Goal: Find specific page/section: Locate a particular part of the current website

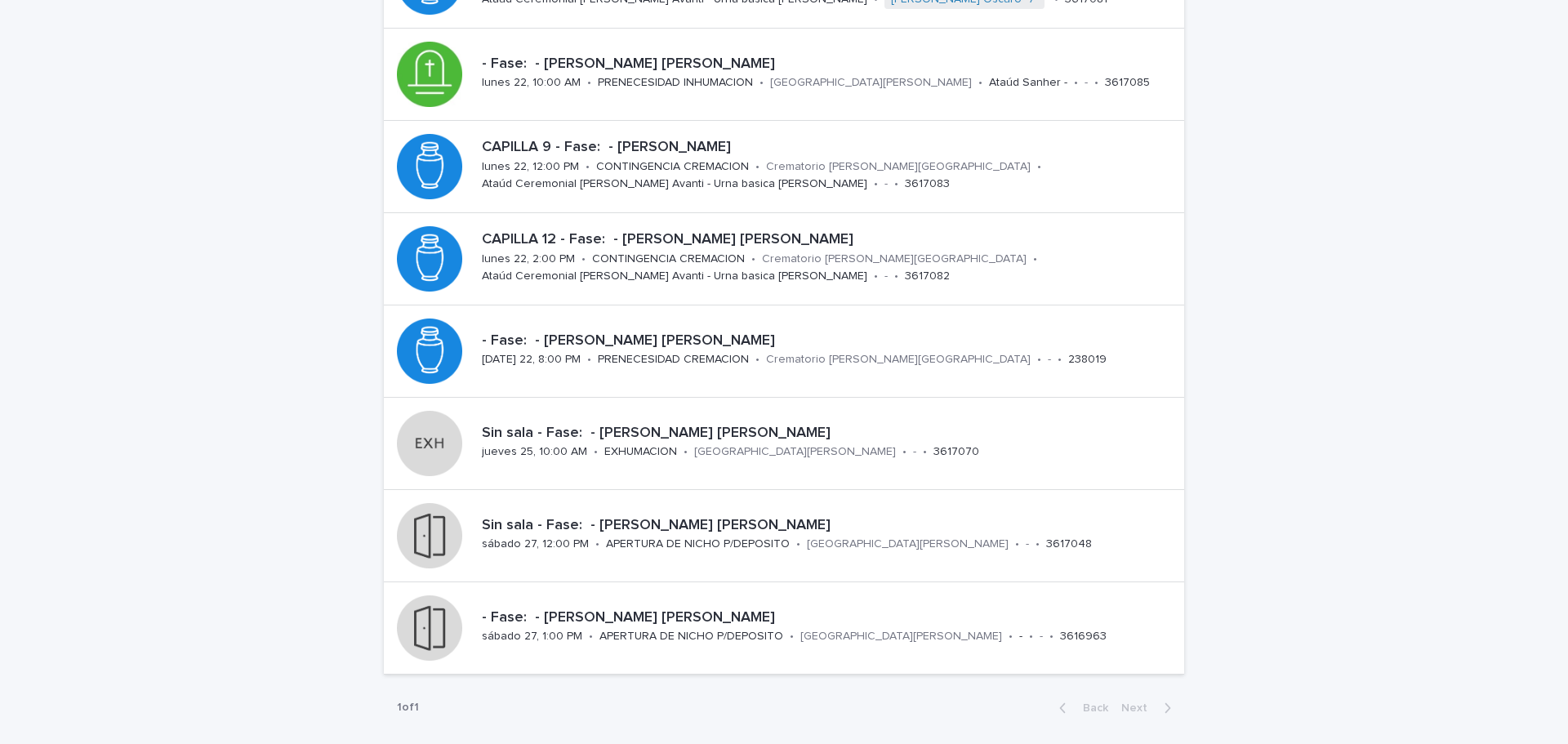
scroll to position [245, 0]
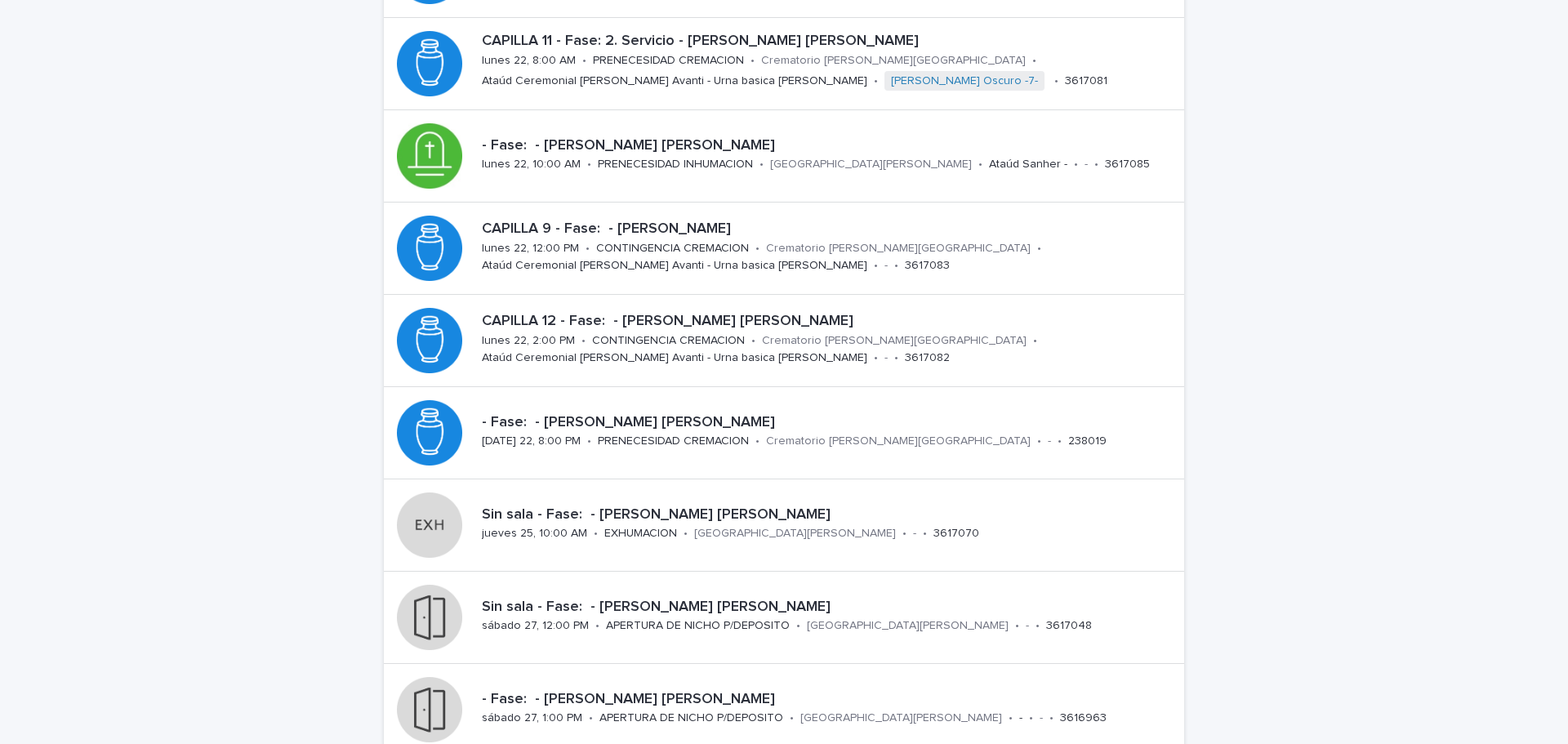
click at [1231, 568] on div "Loading... Saving… Loading... Saving… Obituario Add New CAPILLA 8 - Fase: 2. Se…" at bounding box center [784, 369] width 1568 height 1045
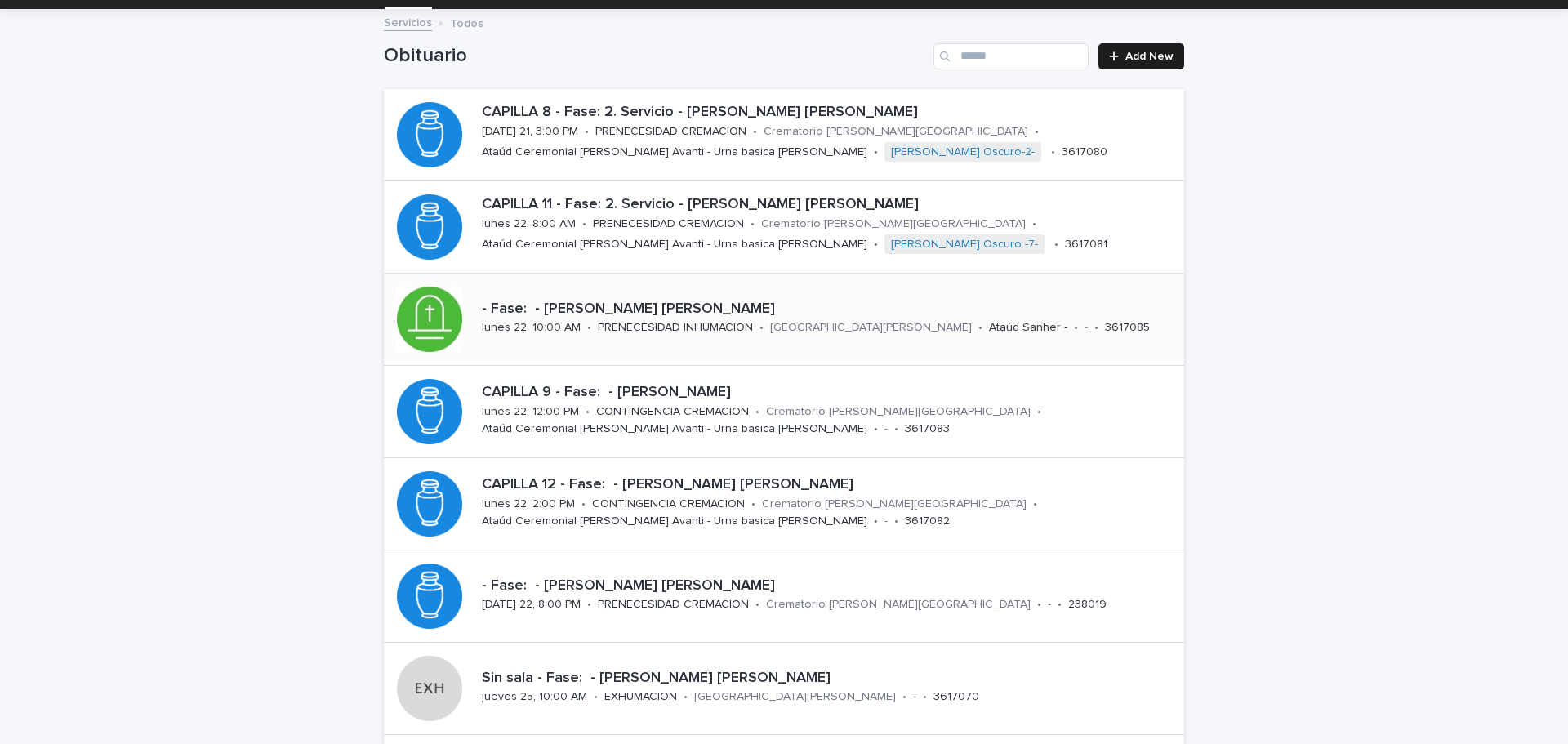
click at [646, 316] on p "- Fase: - [PERSON_NAME] [PERSON_NAME]" at bounding box center [829, 310] width 695 height 18
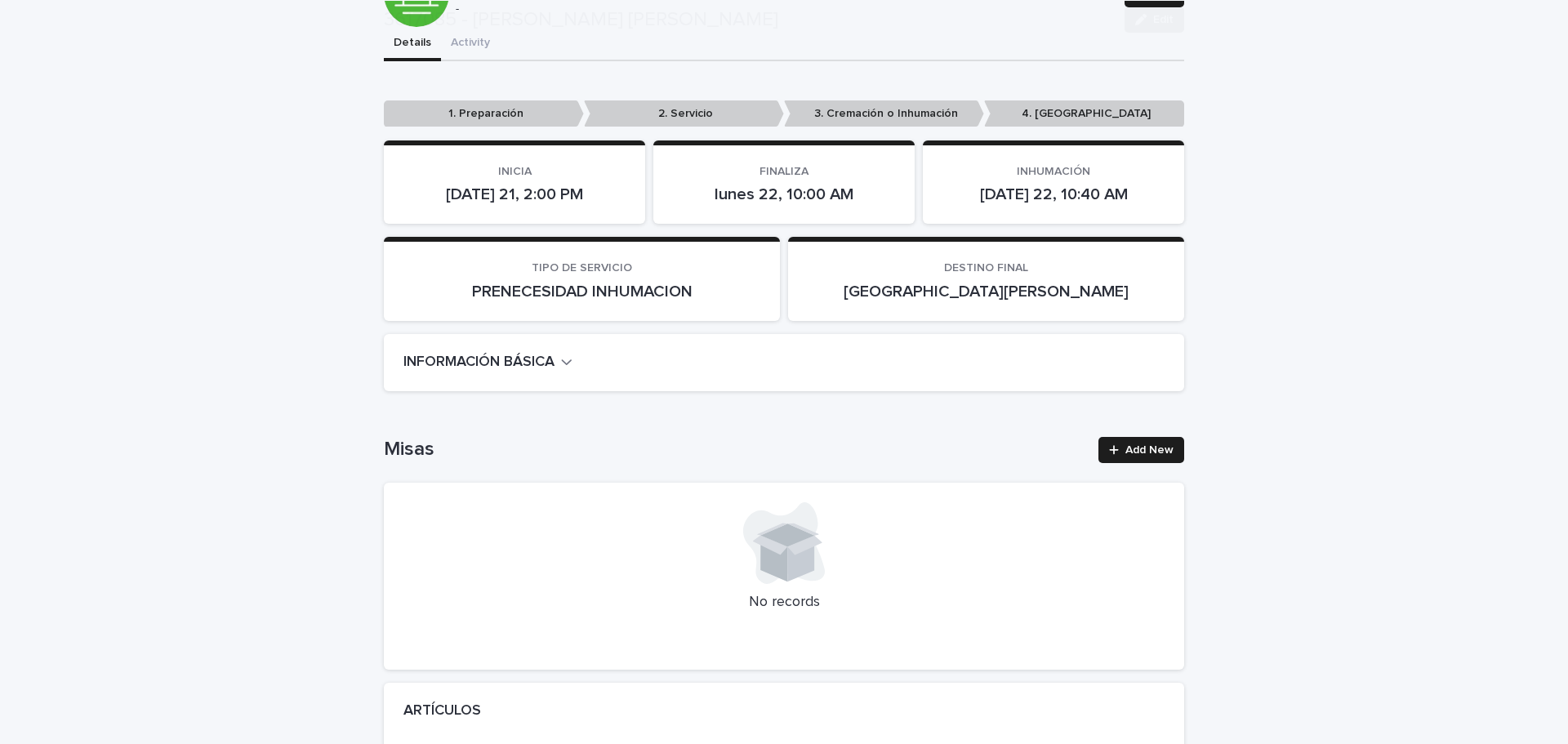
scroll to position [245, 0]
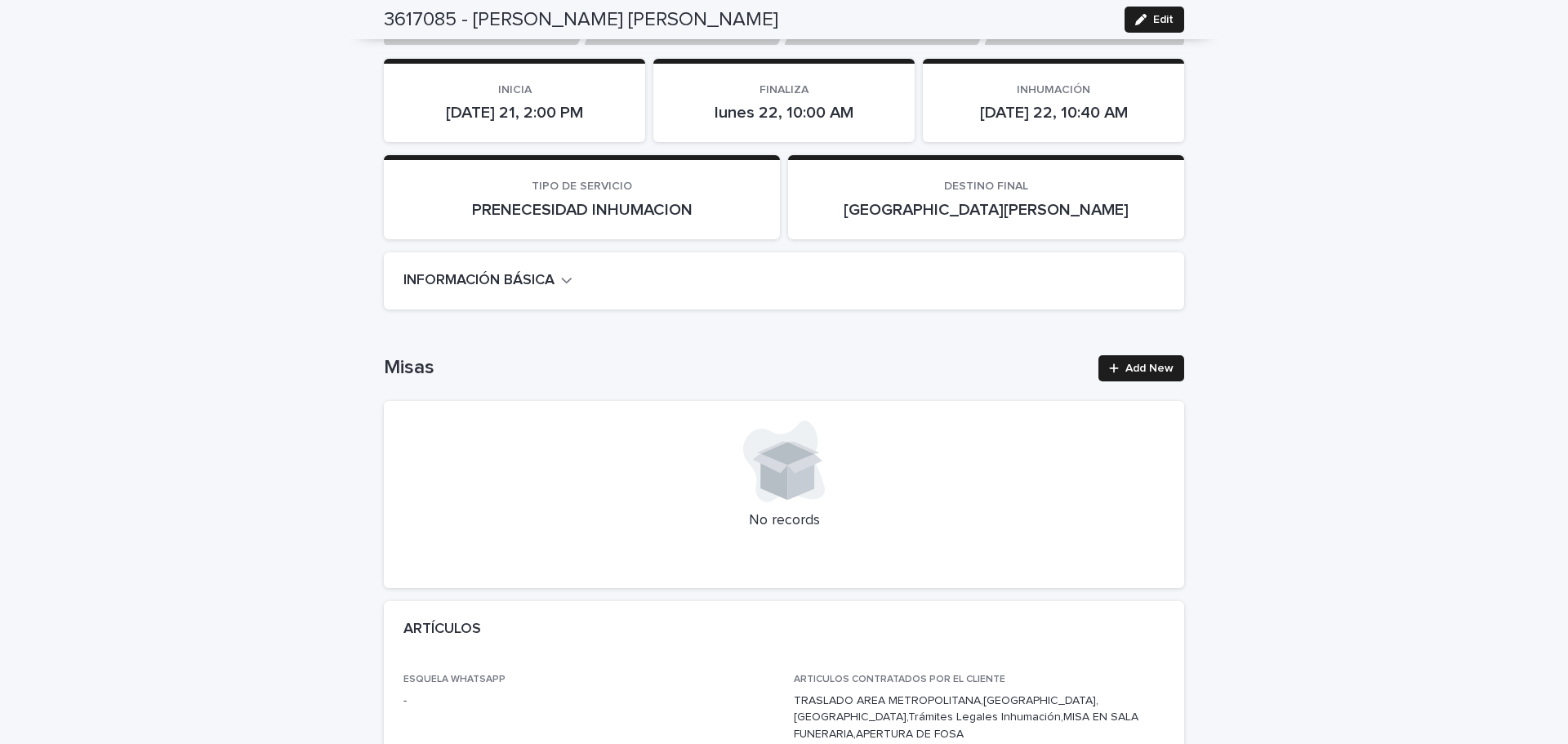
click at [566, 287] on icon "button" at bounding box center [566, 280] width 12 height 14
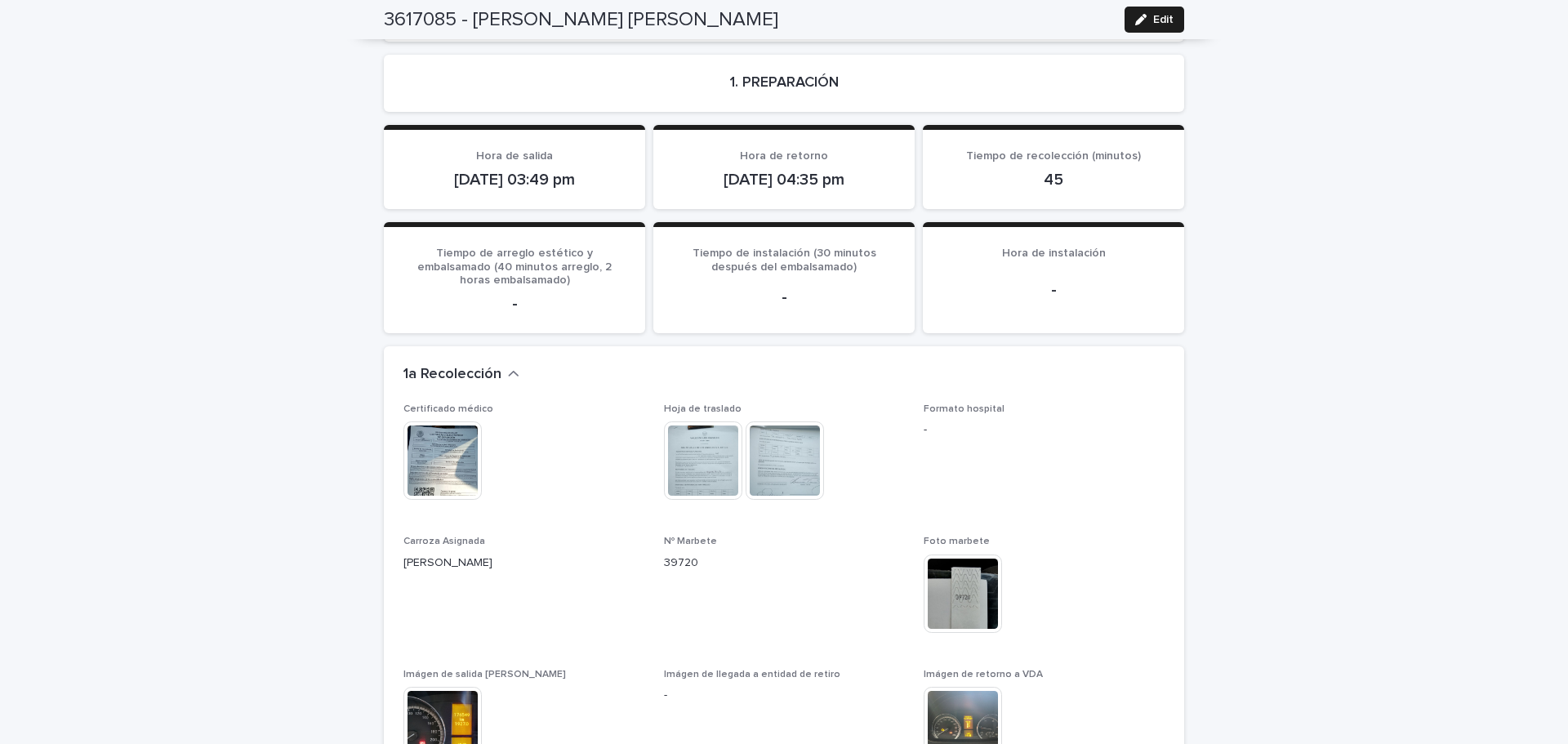
scroll to position [1552, 0]
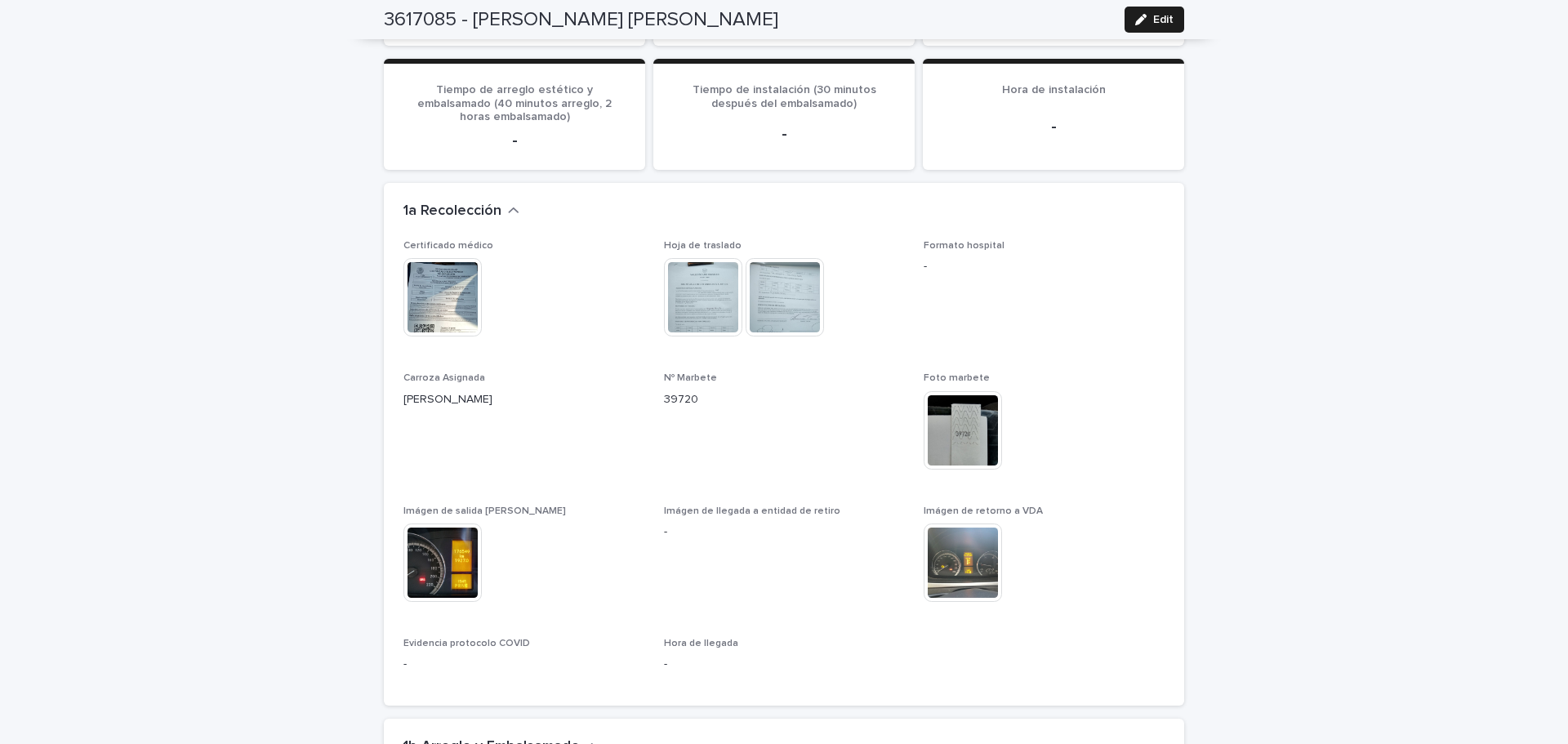
click at [448, 291] on img at bounding box center [442, 297] width 78 height 78
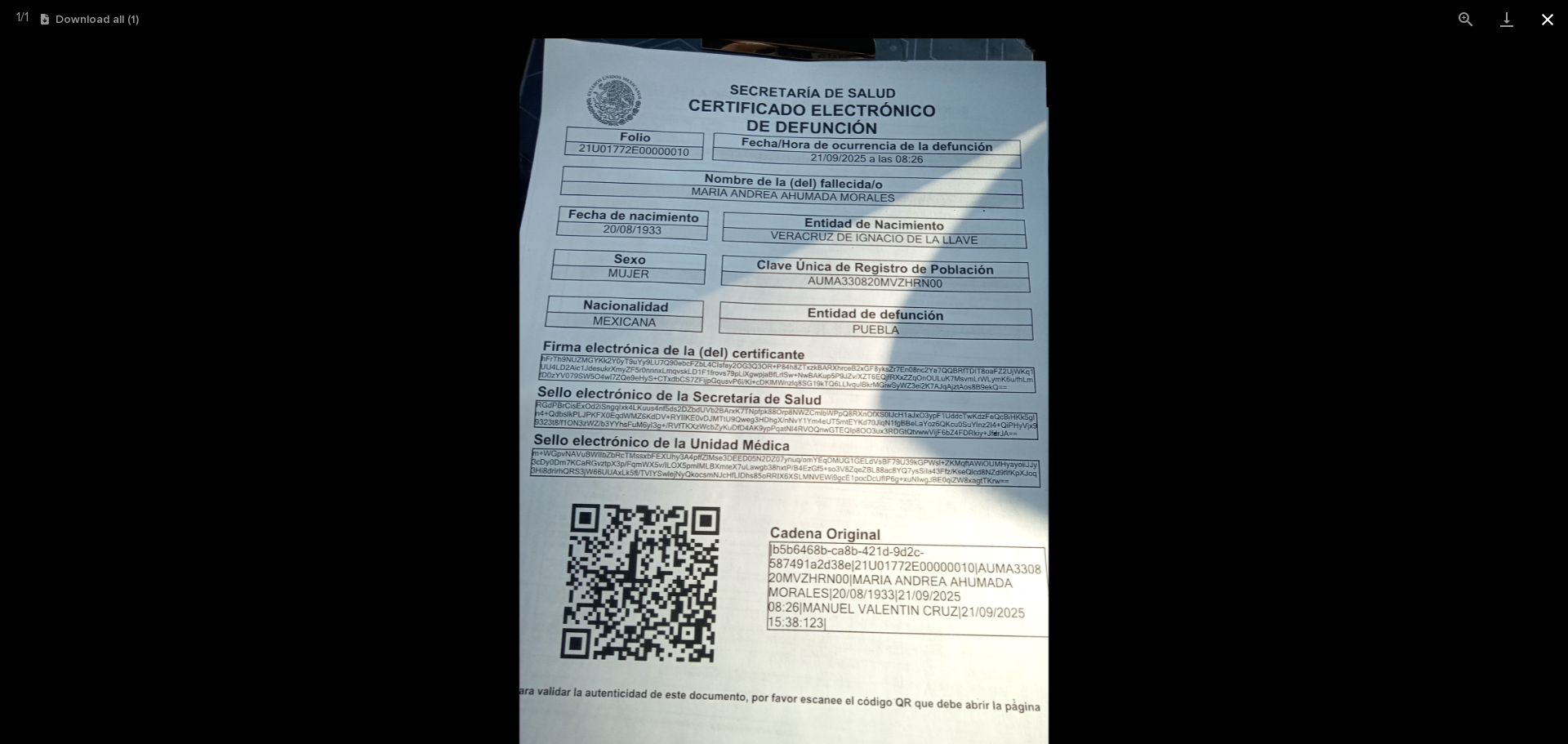
click at [1551, 15] on button "Close gallery" at bounding box center [1547, 19] width 40 height 39
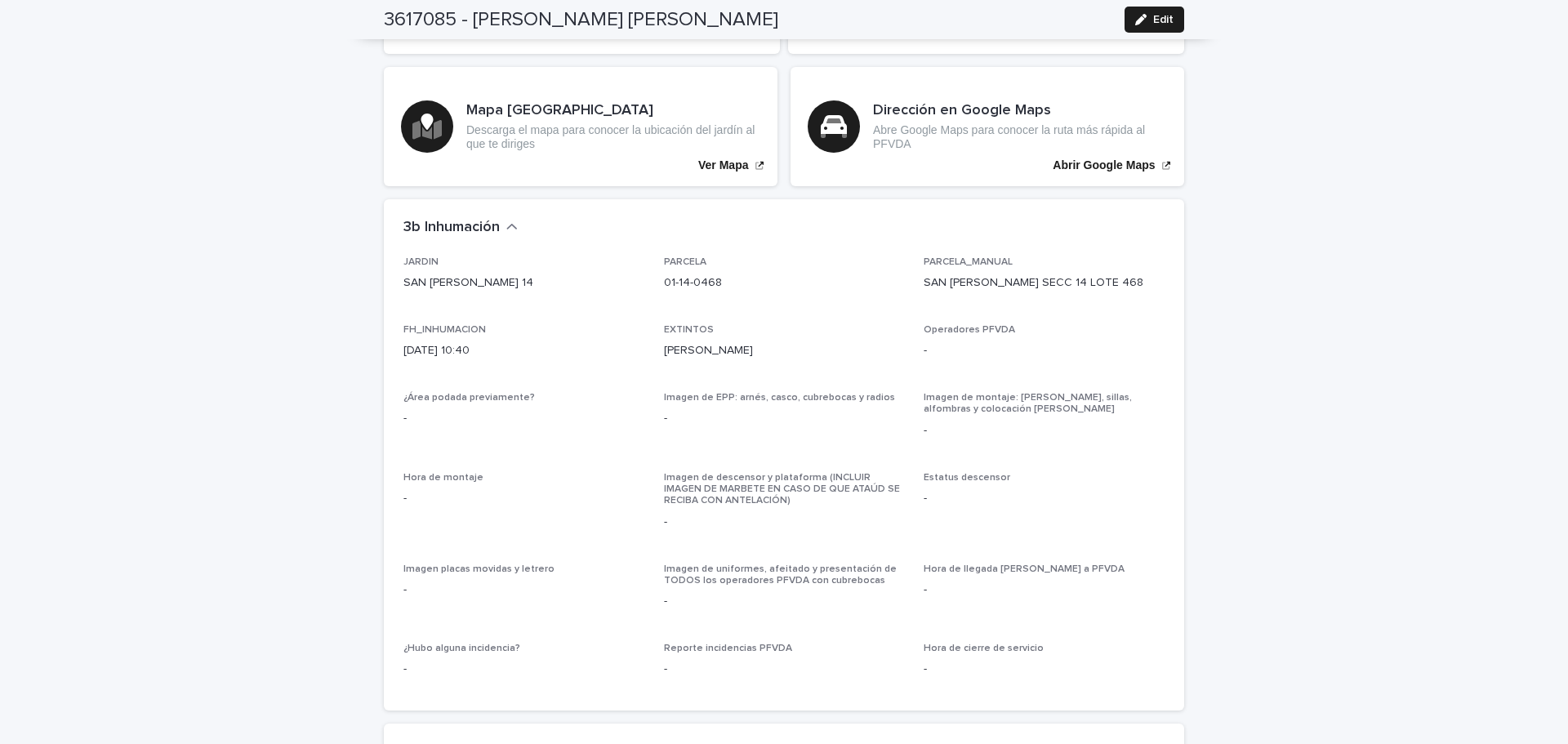
scroll to position [3915, 0]
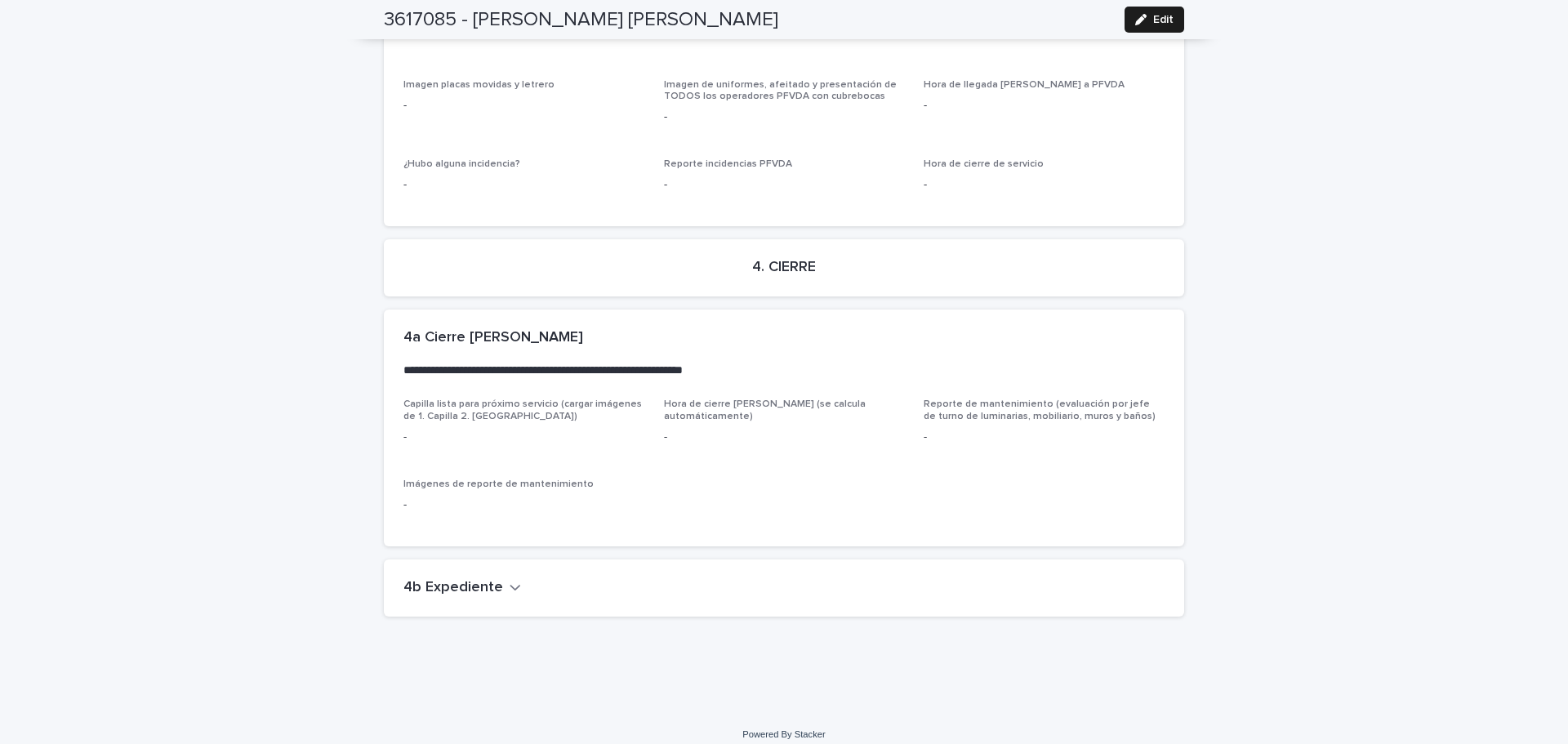
click at [487, 579] on h2 "4b Expediente" at bounding box center [453, 588] width 100 height 18
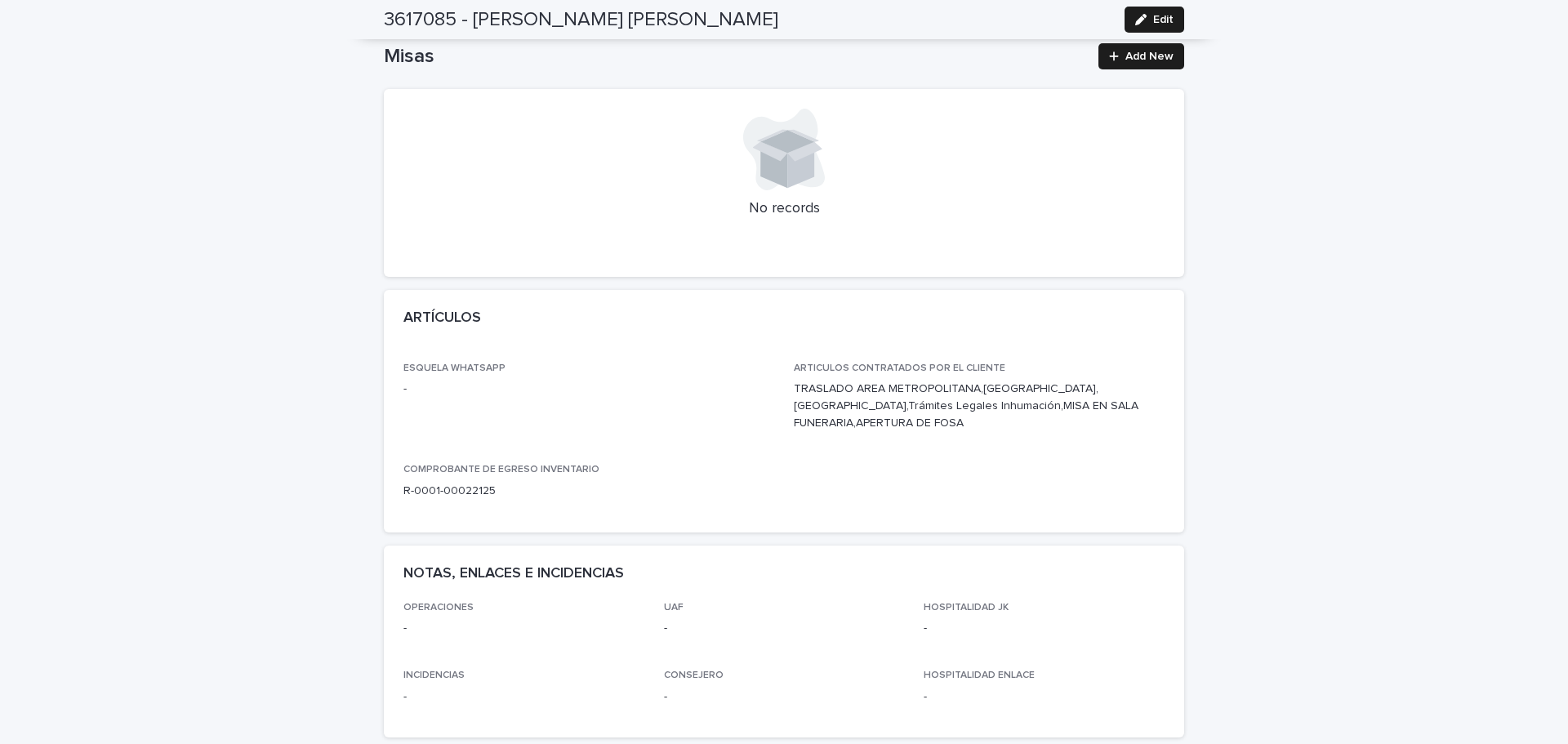
scroll to position [40, 0]
